Goal: Task Accomplishment & Management: Use online tool/utility

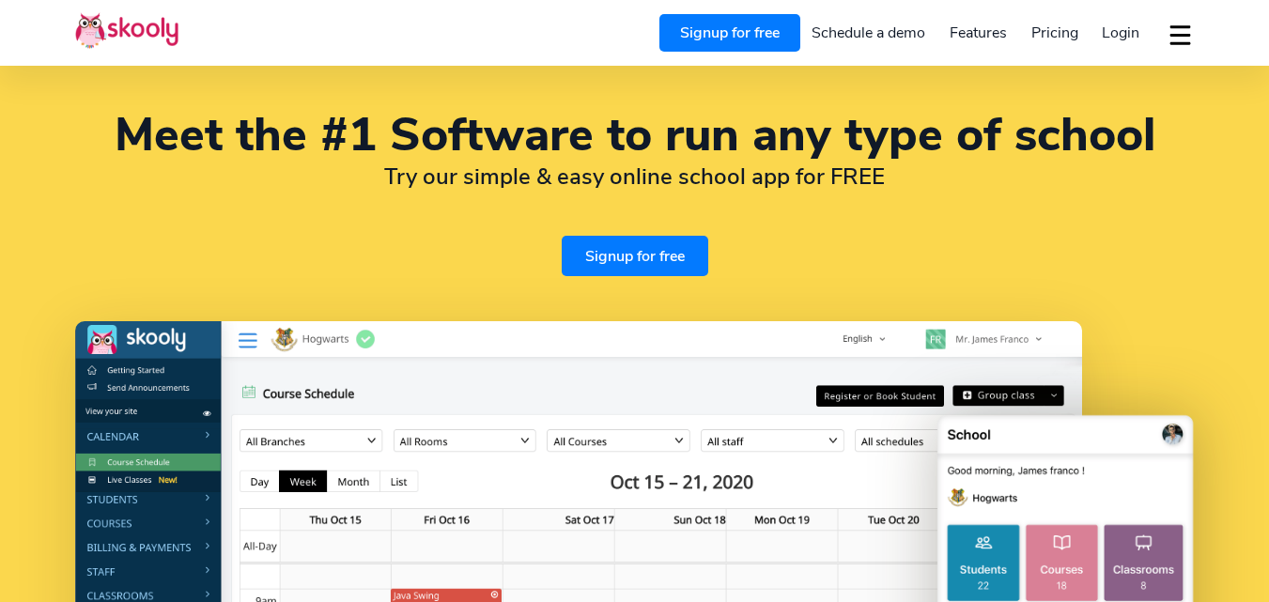
select select "en"
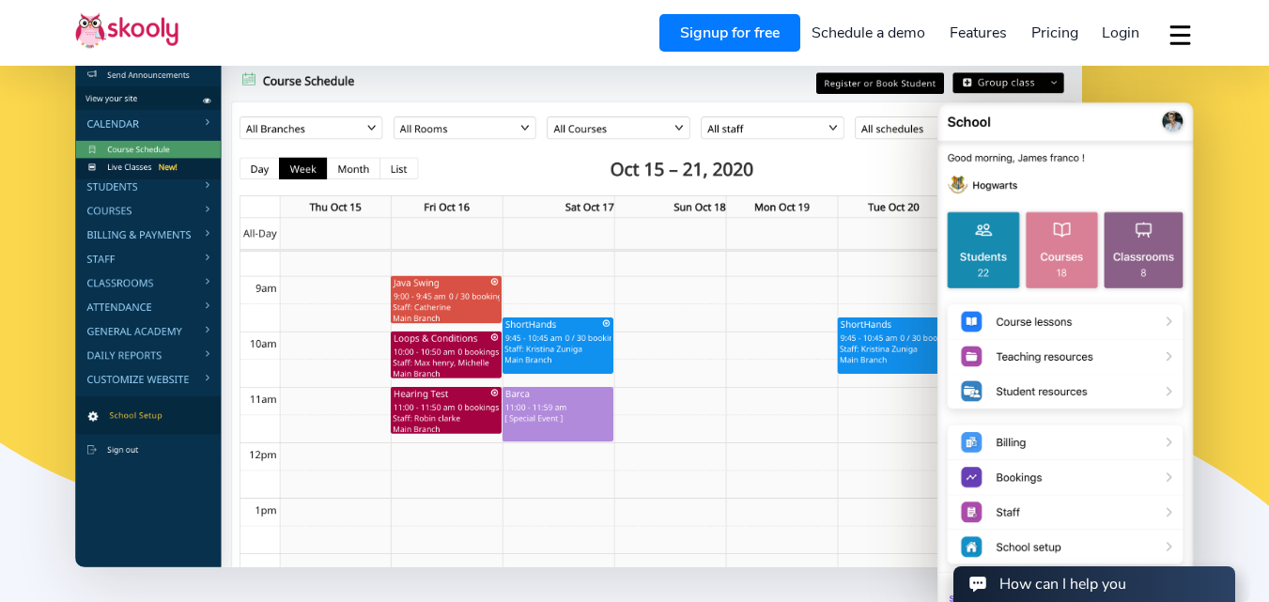
scroll to position [470, 0]
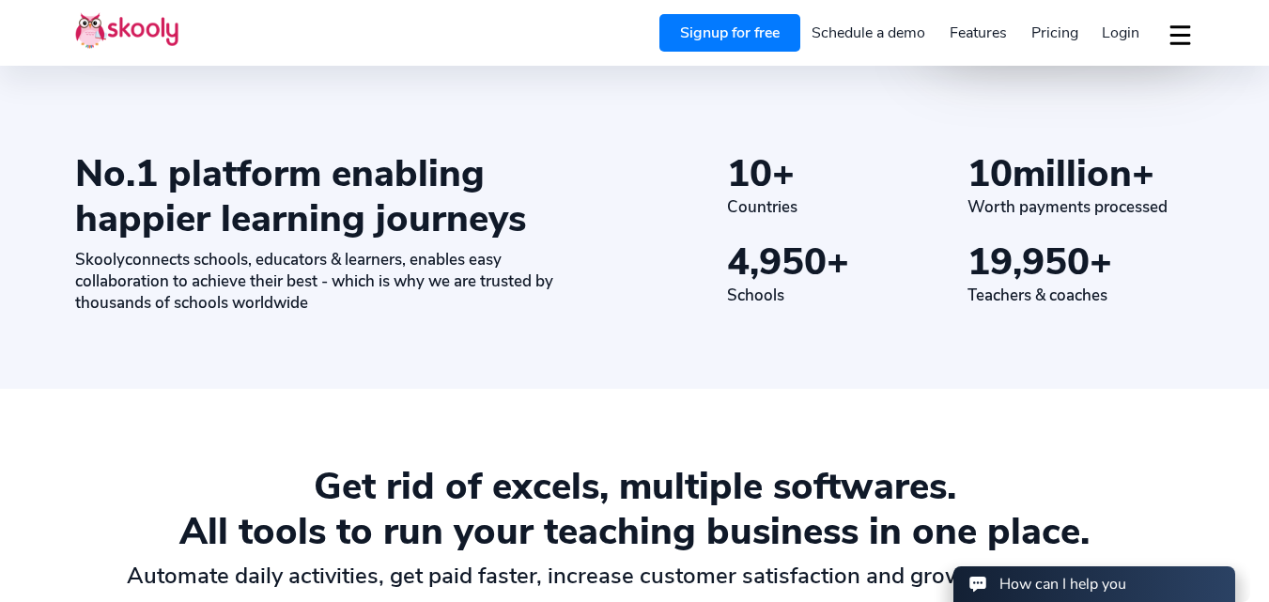
select select "92"
select select "[GEOGRAPHIC_DATA]"
select select "[GEOGRAPHIC_DATA]/[GEOGRAPHIC_DATA]"
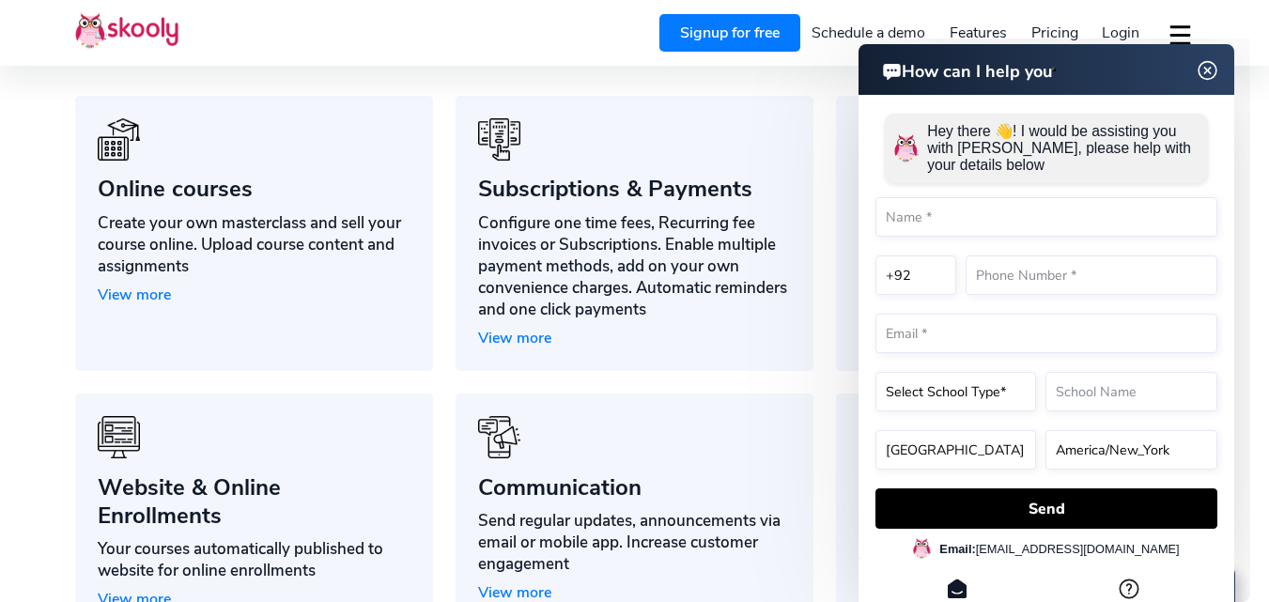
scroll to position [1252, 0]
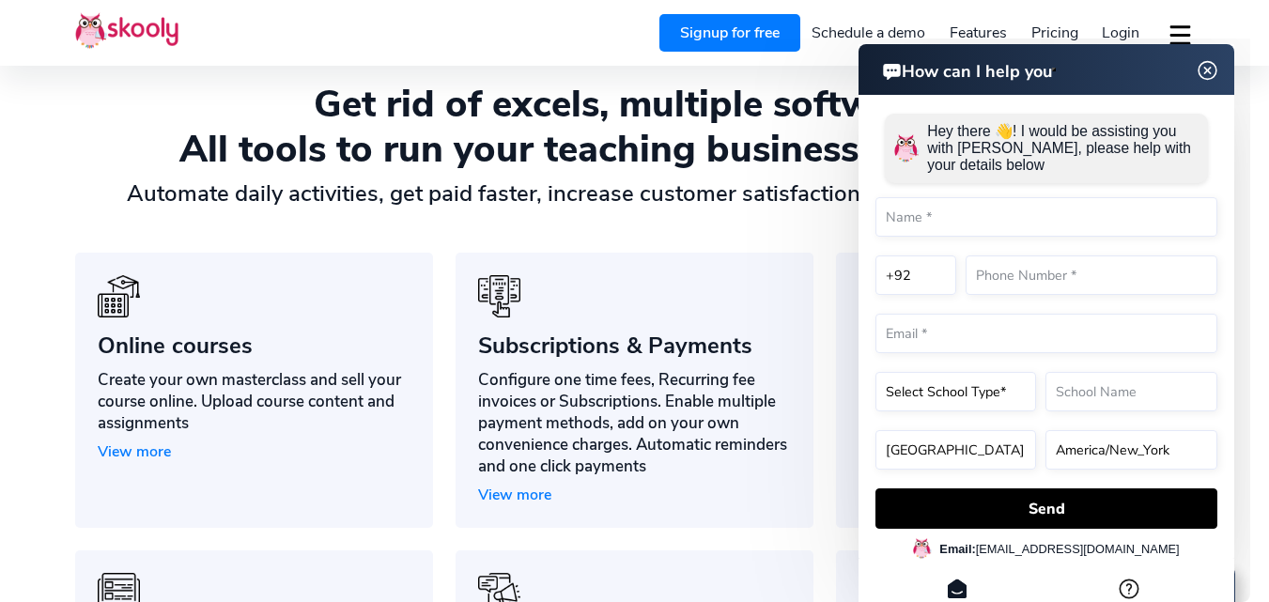
click at [1215, 70] on img at bounding box center [1208, 70] width 36 height 23
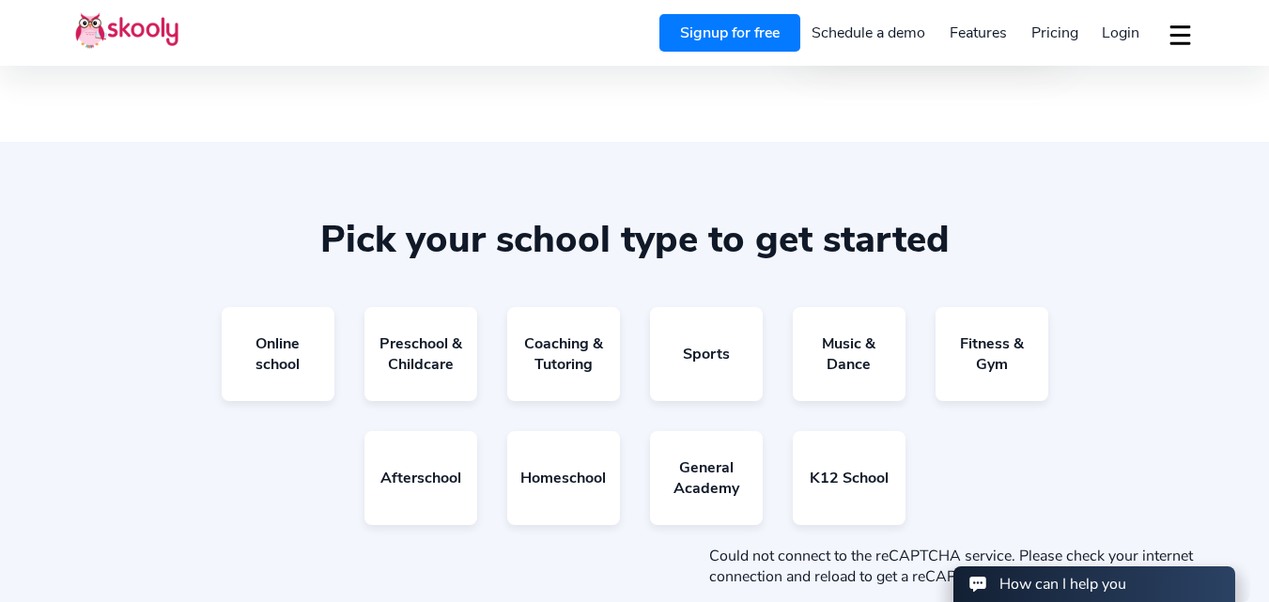
scroll to position [3757, 0]
